Goal: Find contact information

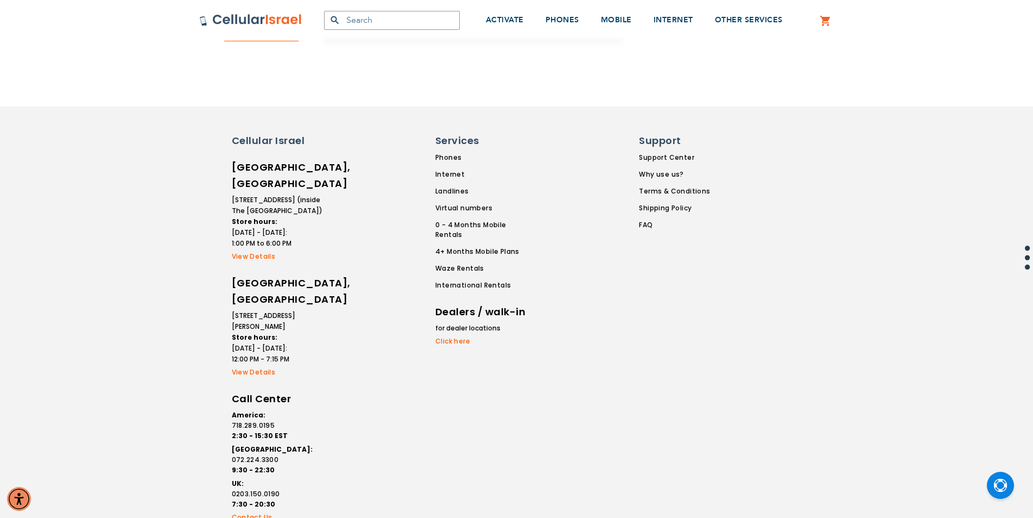
scroll to position [468, 0]
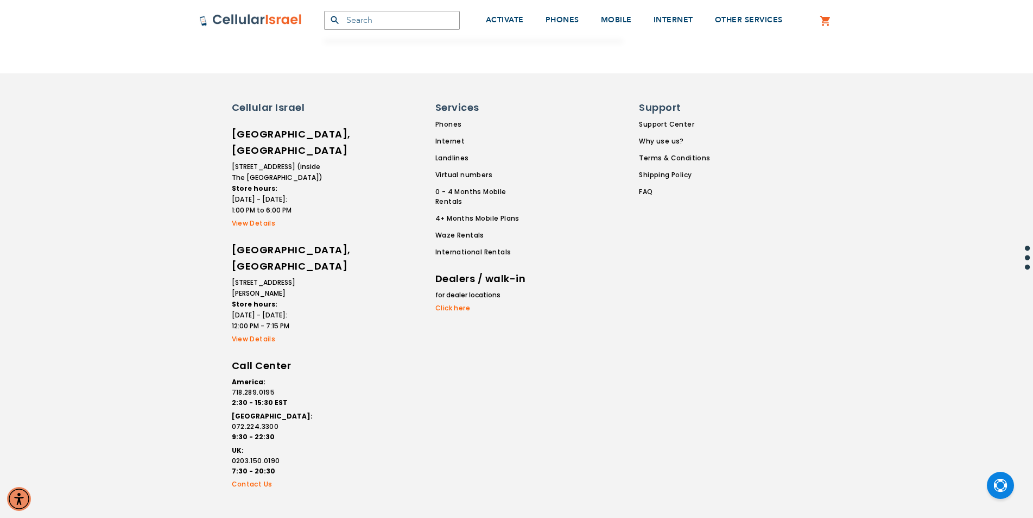
click at [244, 479] on link "Contact Us" at bounding box center [278, 484] width 92 height 10
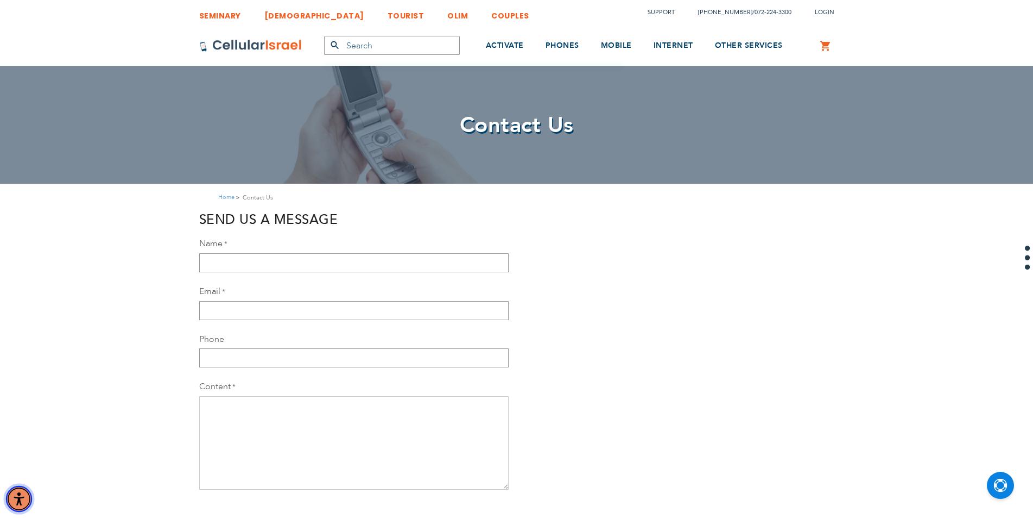
click at [14, 499] on img "Accessibility Menu" at bounding box center [19, 498] width 26 height 26
click at [256, 262] on input "Name" at bounding box center [354, 262] width 310 height 19
